Goal: Information Seeking & Learning: Learn about a topic

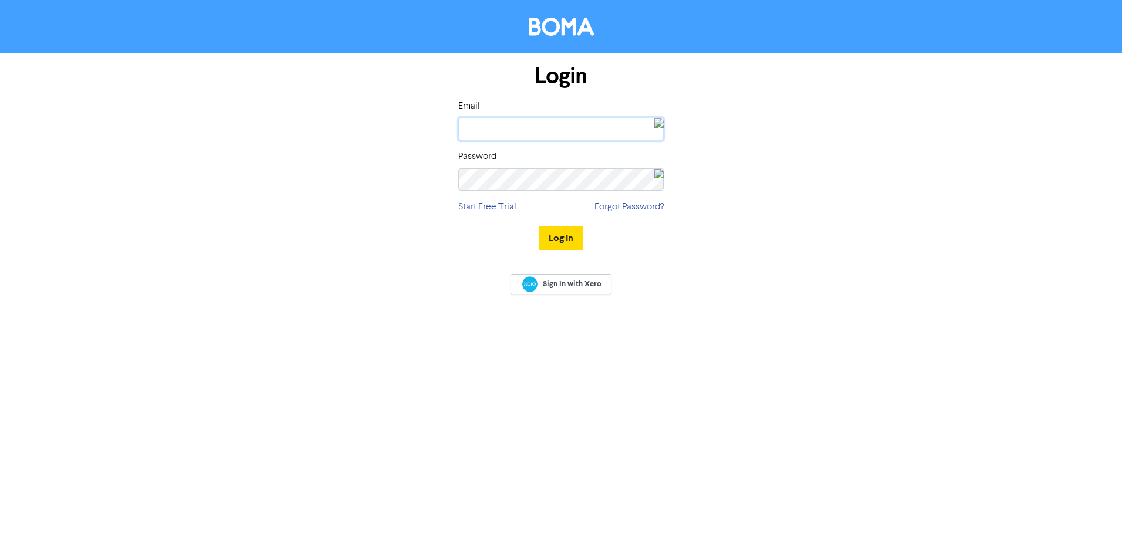
type input "[EMAIL_ADDRESS][DOMAIN_NAME]"
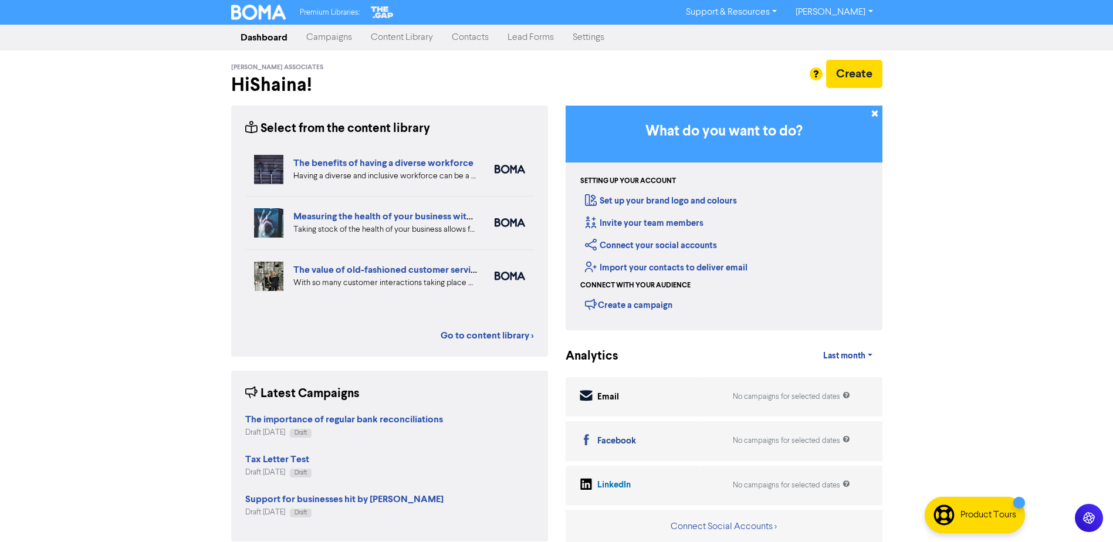
click at [394, 38] on link "Content Library" at bounding box center [401, 37] width 81 height 23
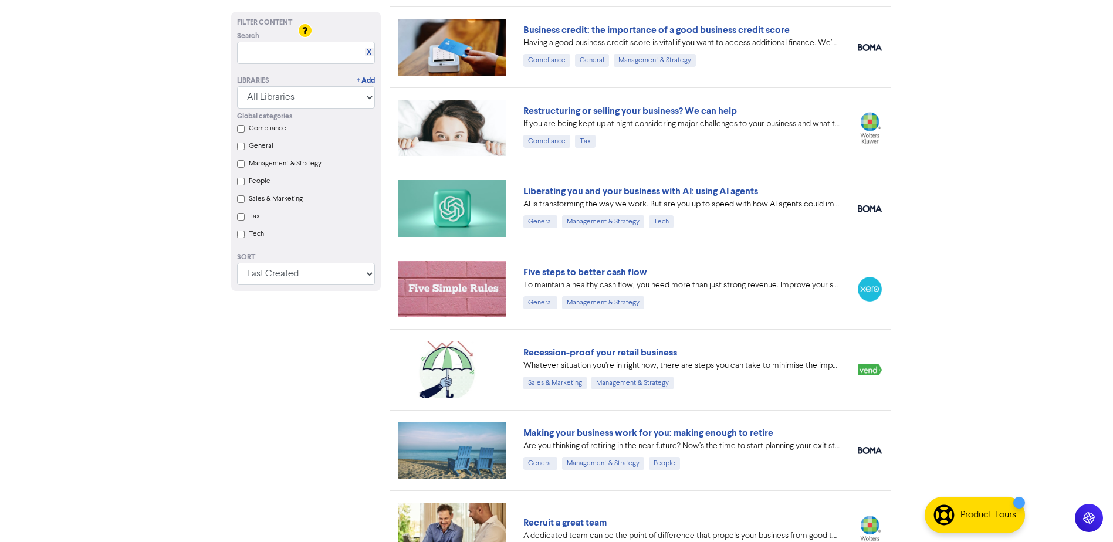
scroll to position [5537, 0]
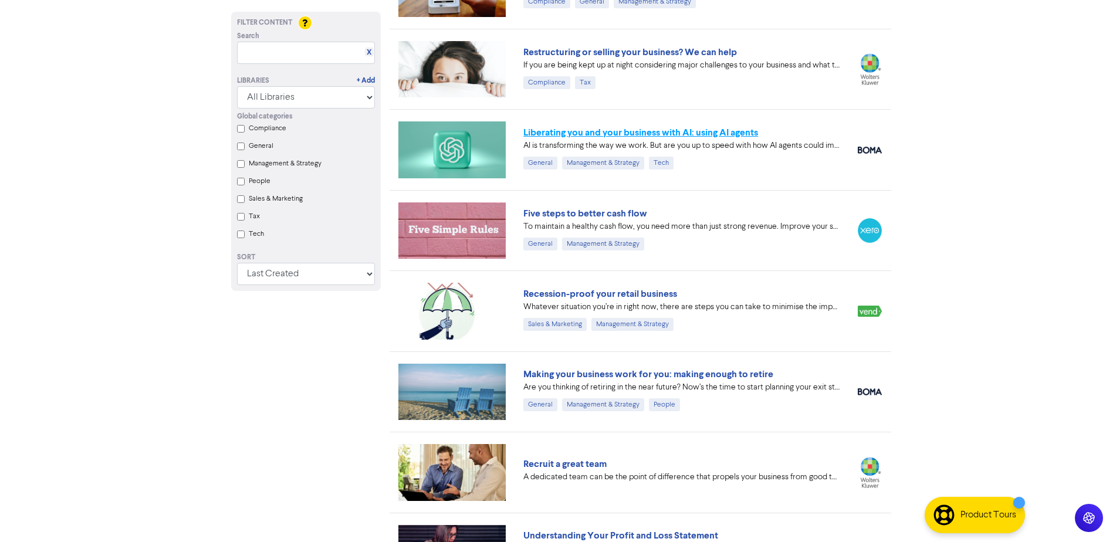
click at [682, 137] on link "Liberating you and your business with AI: using AI agents" at bounding box center [640, 133] width 235 height 12
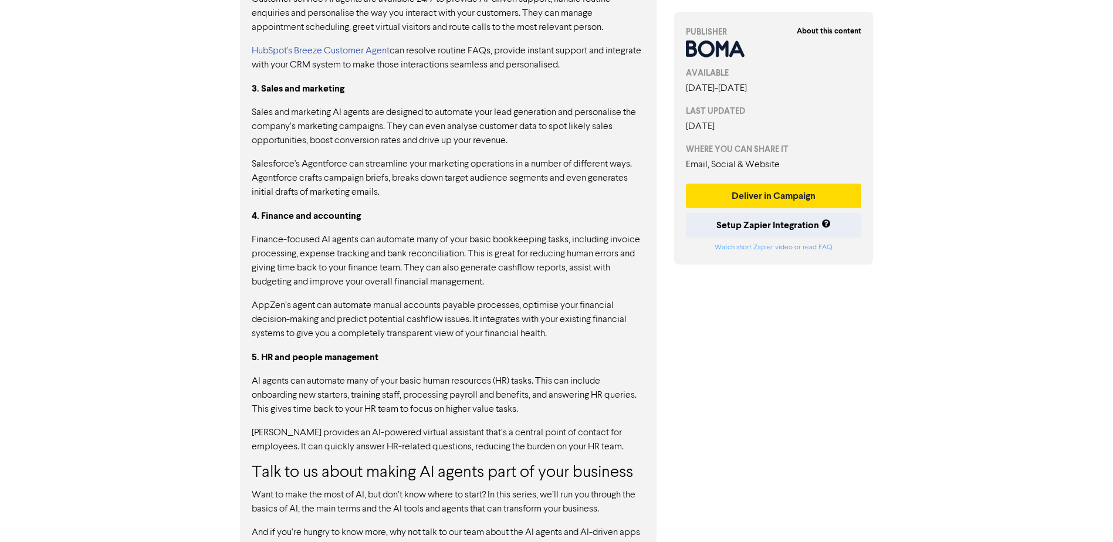
scroll to position [1107, 0]
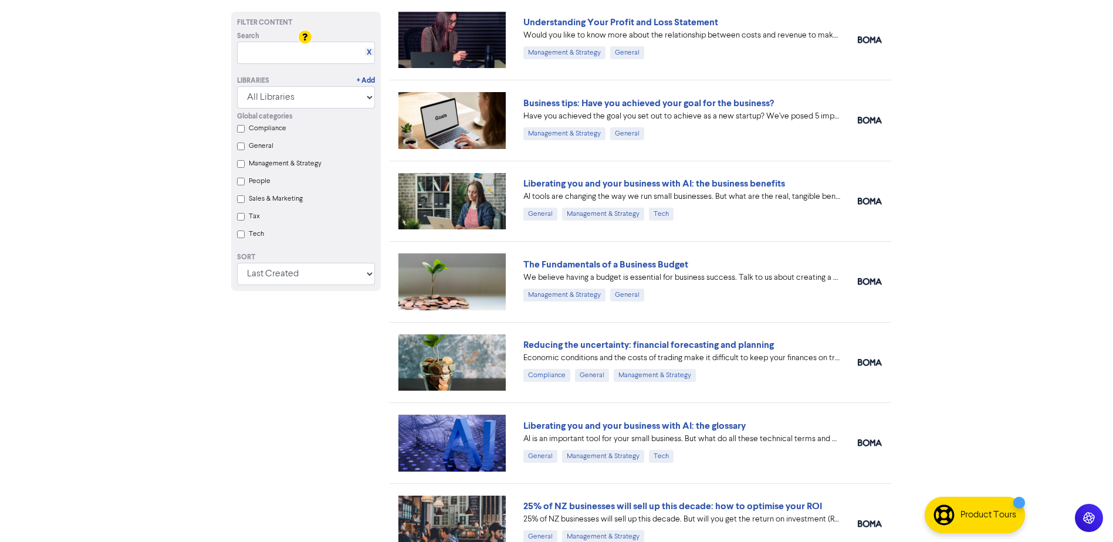
scroll to position [6065, 0]
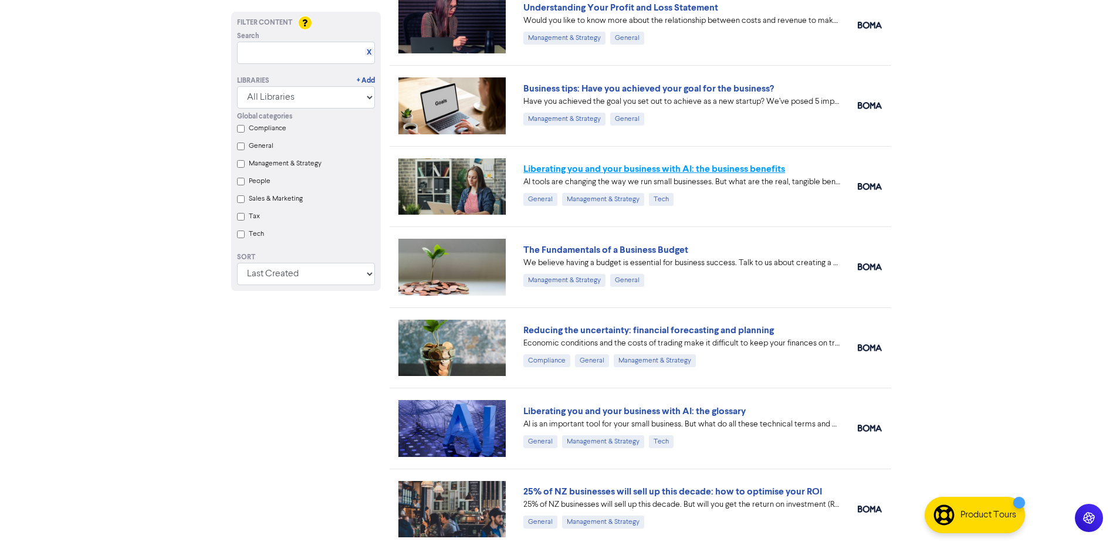
click at [637, 166] on link "Liberating you and your business with AI: the business benefits" at bounding box center [654, 169] width 262 height 12
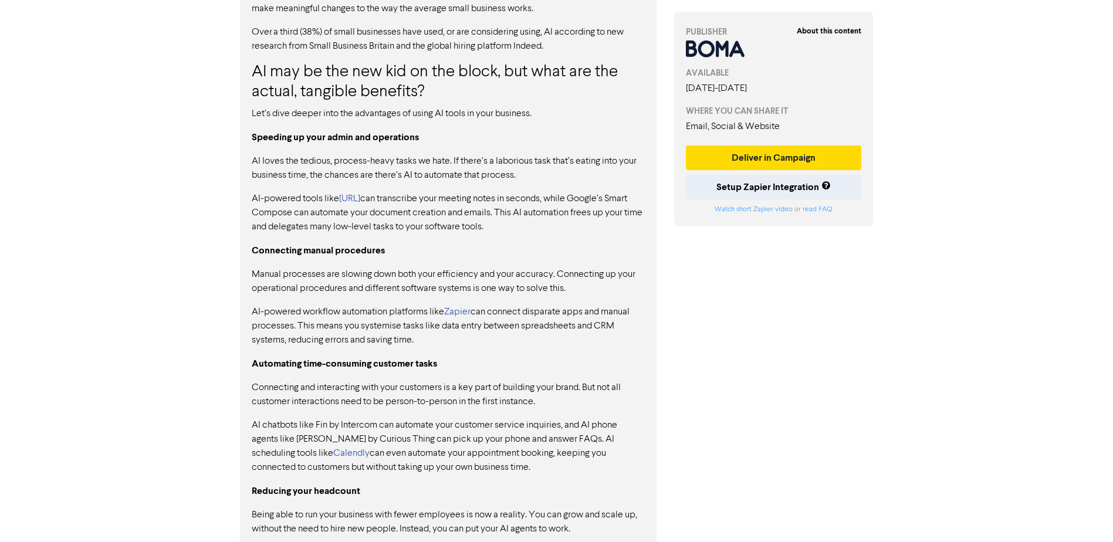
scroll to position [803, 0]
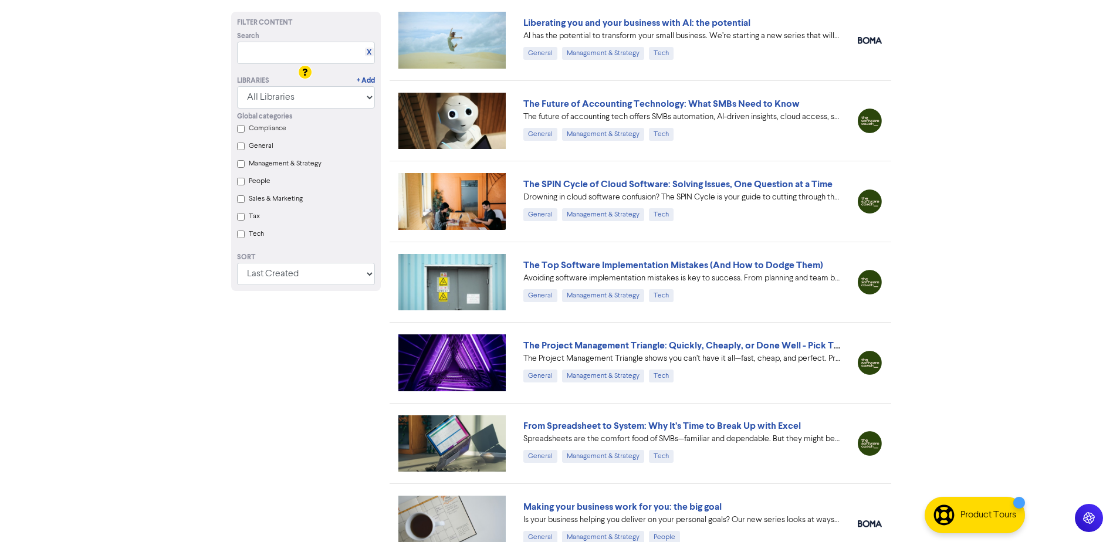
scroll to position [7032, 0]
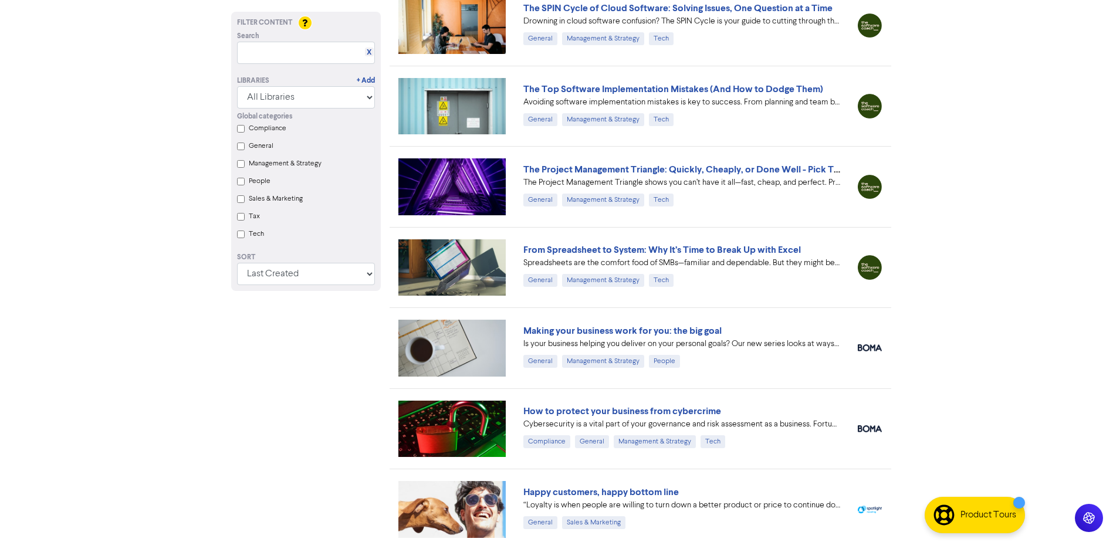
click at [256, 222] on label "Tax" at bounding box center [254, 216] width 11 height 11
click at [245, 221] on input "Tax" at bounding box center [241, 217] width 8 height 8
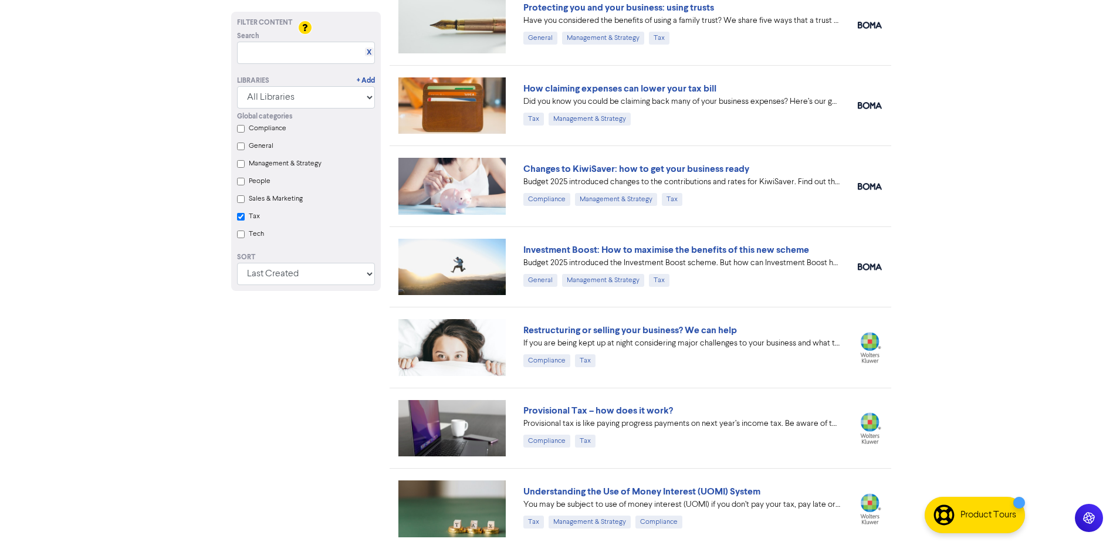
scroll to position [347, 0]
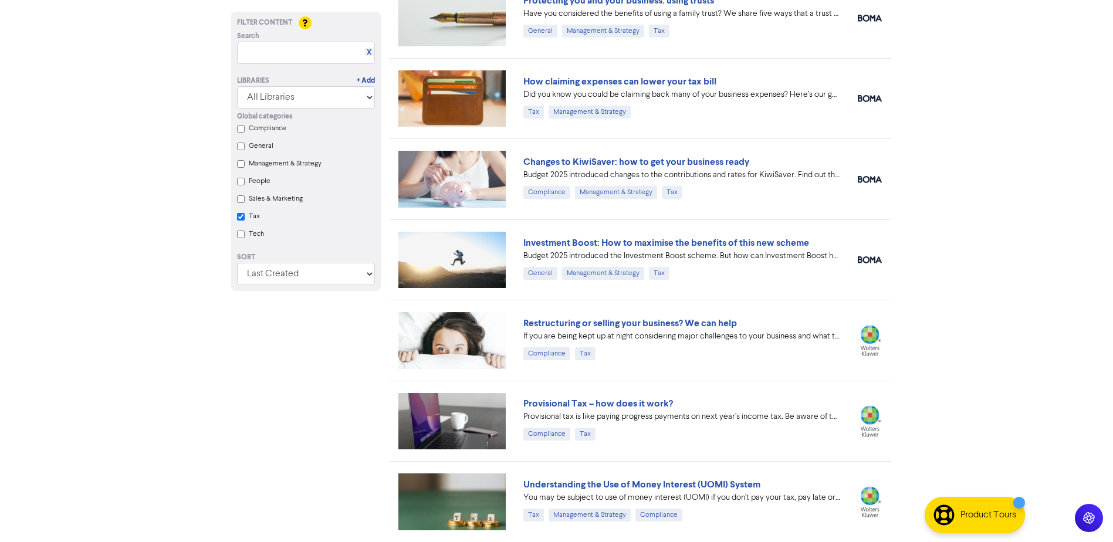
checkbox input "true"
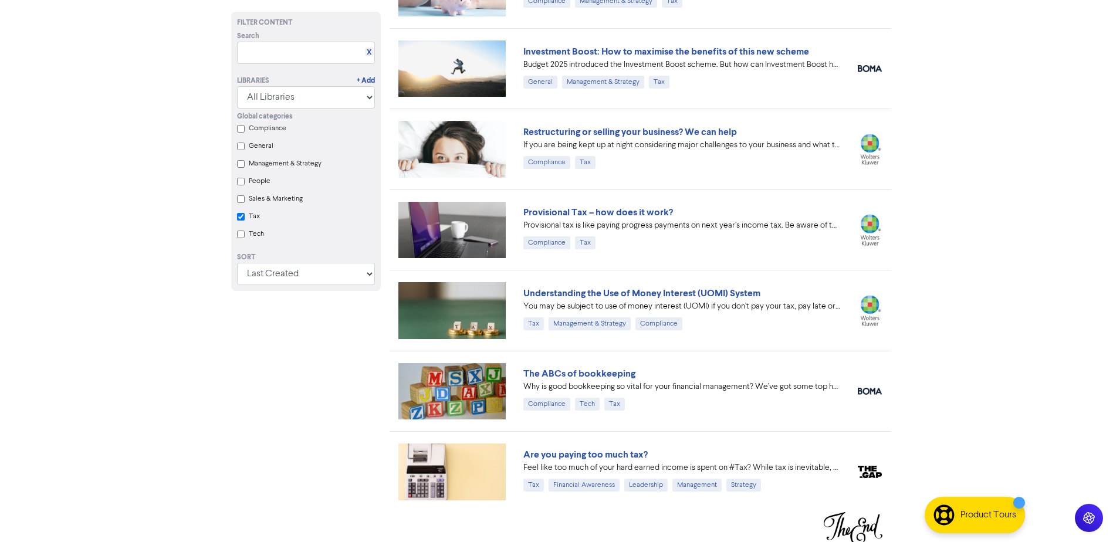
scroll to position [541, 0]
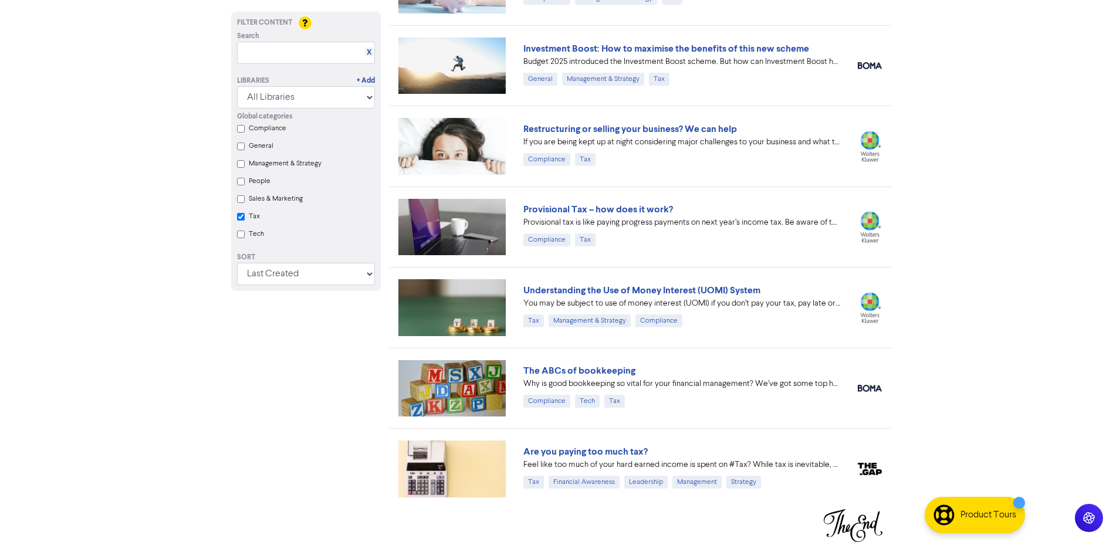
click at [246, 225] on div "Global categories Compliance General Management & Strategy People Sales & Marke…" at bounding box center [305, 177] width 155 height 137
click at [247, 223] on div "Global categories Compliance General Management & Strategy People Sales & Marke…" at bounding box center [305, 177] width 155 height 137
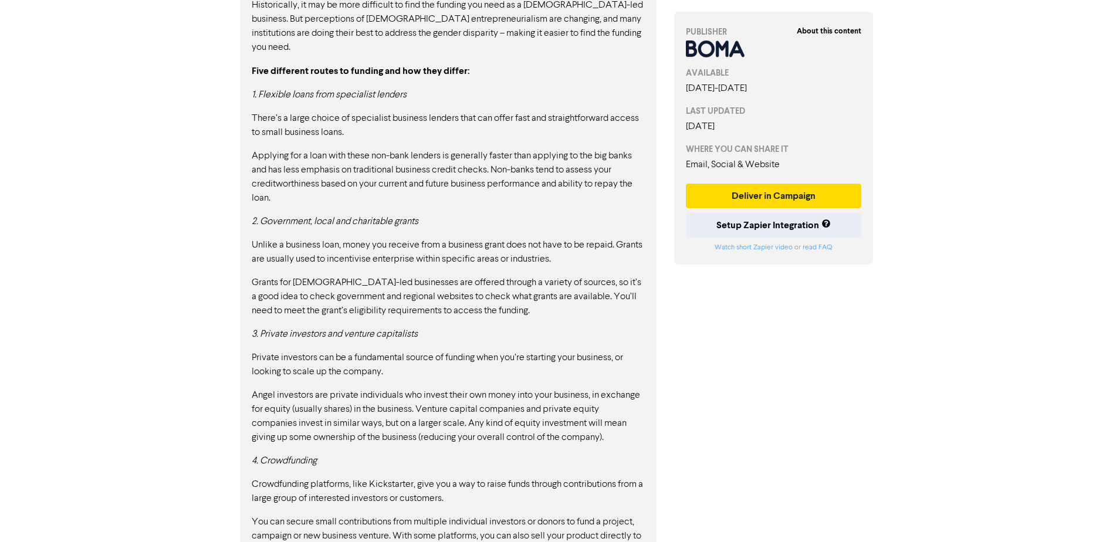
scroll to position [1221, 0]
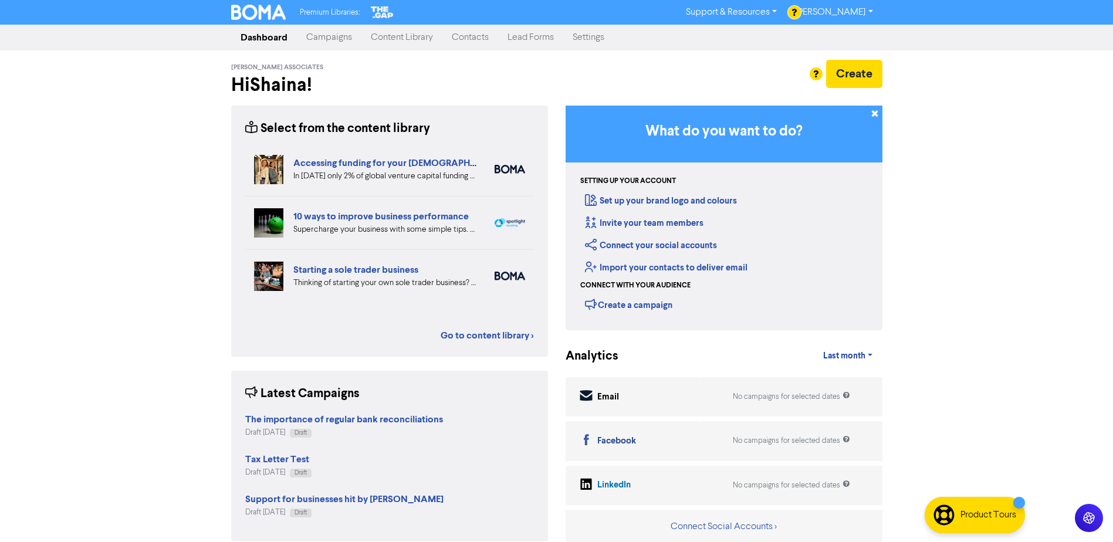
click at [423, 39] on link "Content Library" at bounding box center [401, 37] width 81 height 23
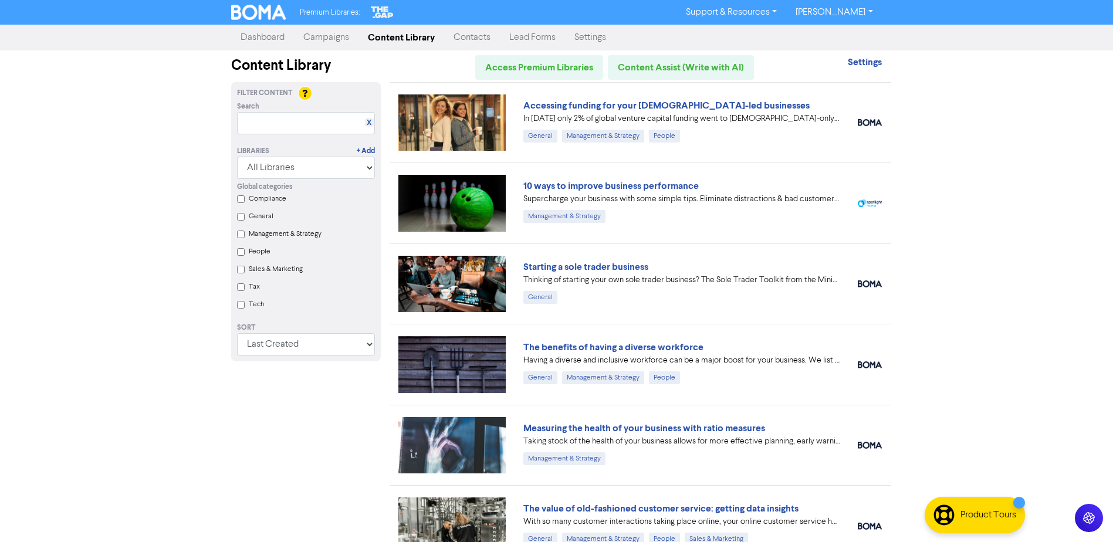
click at [249, 252] on label "People" at bounding box center [260, 251] width 22 height 11
click at [245, 252] on input "People" at bounding box center [241, 252] width 8 height 8
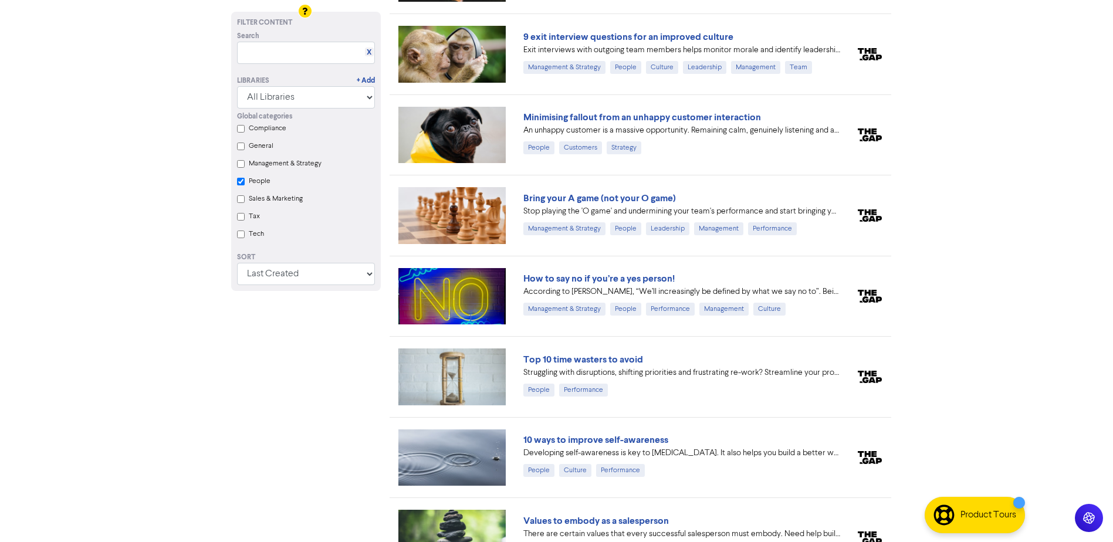
scroll to position [3532, 0]
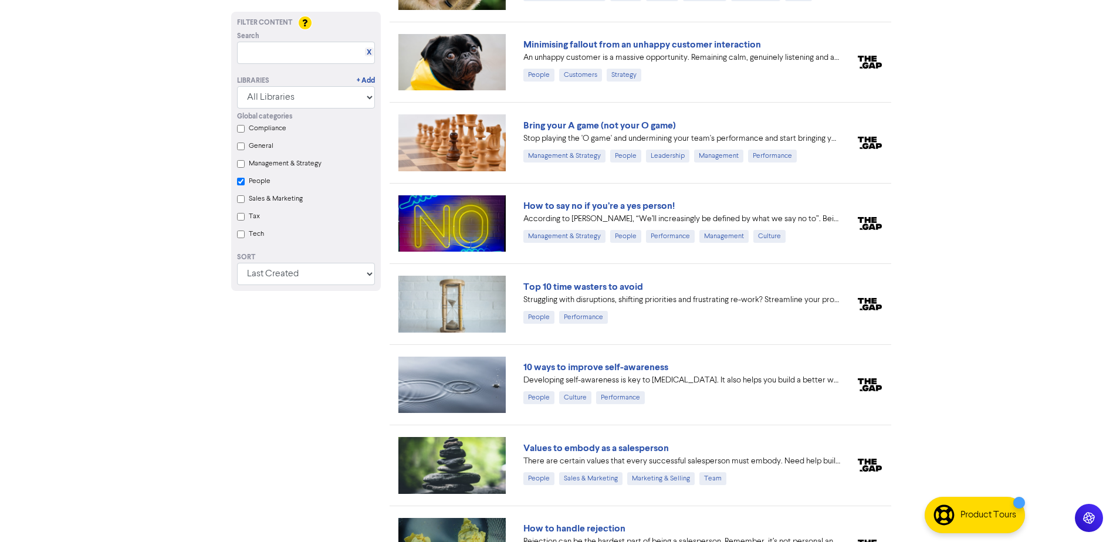
checkbox input "true"
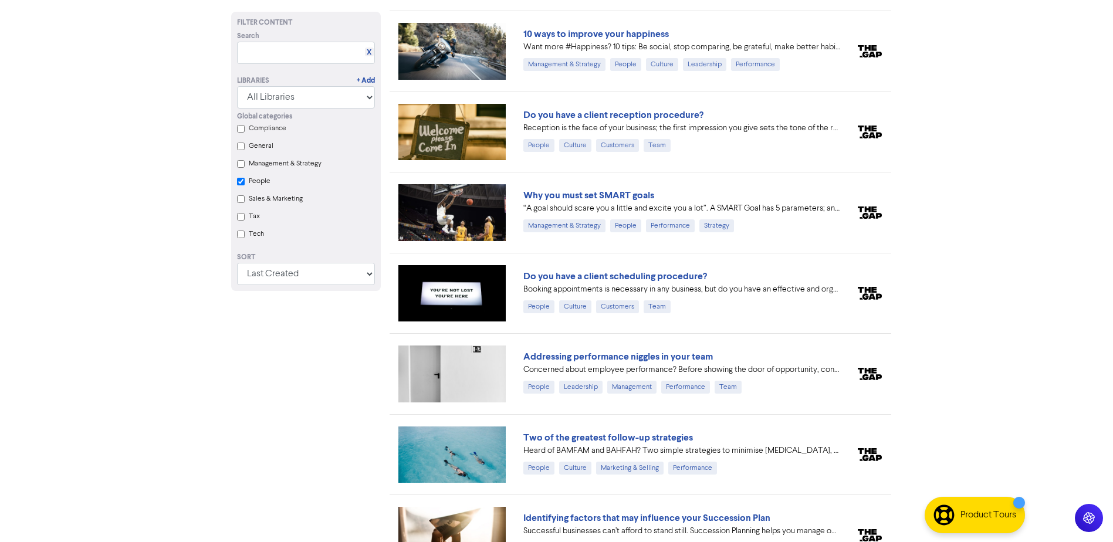
scroll to position [4100, 0]
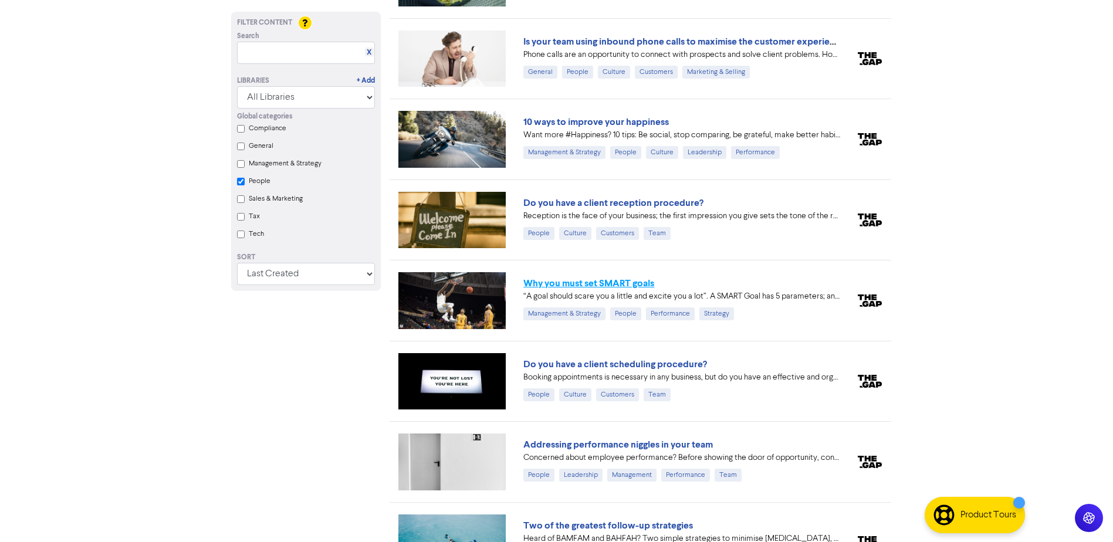
click at [641, 287] on link "Why you must set SMART goals" at bounding box center [588, 283] width 131 height 12
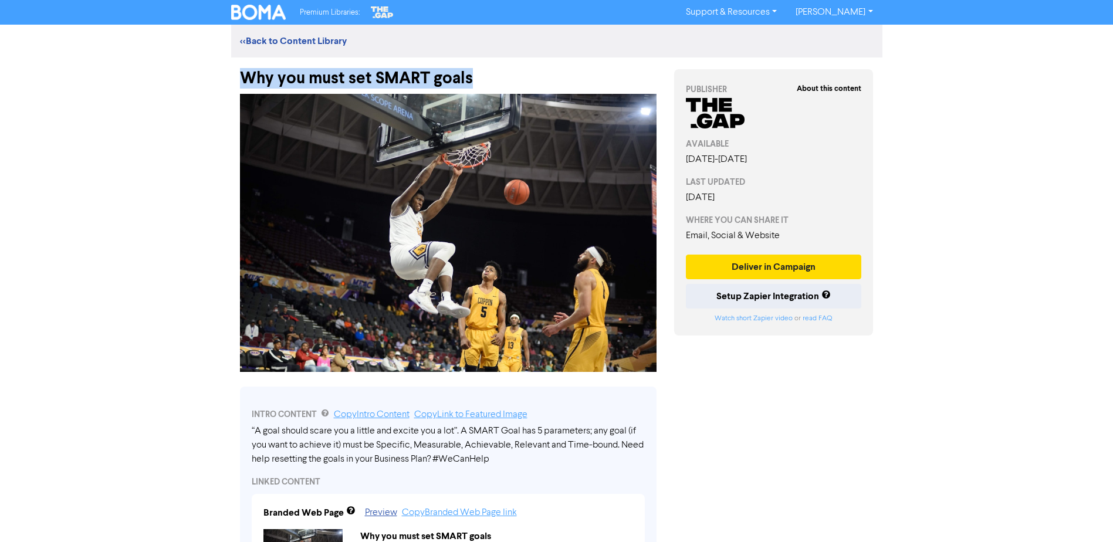
drag, startPoint x: 229, startPoint y: 76, endPoint x: 582, endPoint y: 78, distance: 353.7
copy div "Why you must set SMART goals"
